Goal: Transaction & Acquisition: Obtain resource

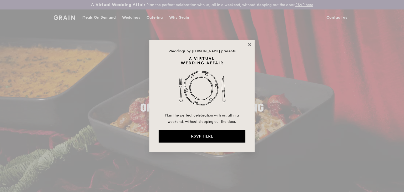
click at [249, 45] on icon at bounding box center [249, 44] width 3 height 3
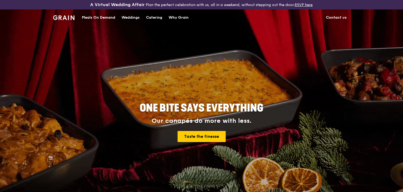
click at [156, 17] on div "Catering" at bounding box center [154, 18] width 16 height 16
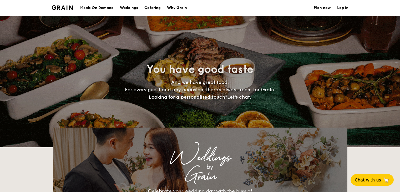
select select
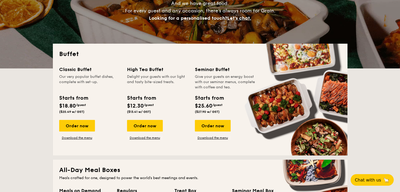
scroll to position [105, 0]
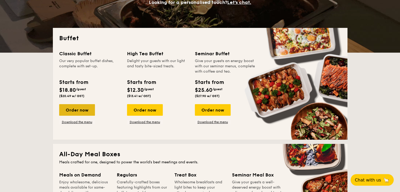
click at [82, 110] on div "Order now" at bounding box center [77, 110] width 36 height 12
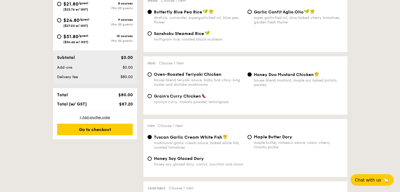
scroll to position [158, 0]
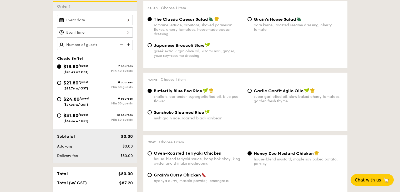
select select
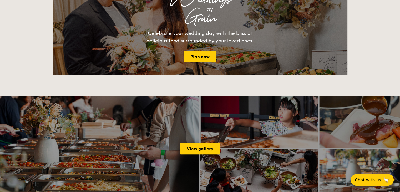
scroll to position [116, 0]
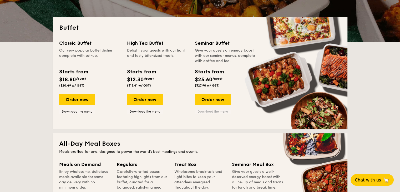
click at [213, 112] on link "Download the menu" at bounding box center [213, 111] width 36 height 4
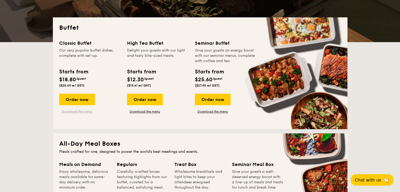
click at [74, 112] on link "Download the menu" at bounding box center [77, 111] width 36 height 4
